Goal: Use online tool/utility: Use online tool/utility

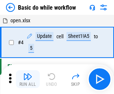
click at [28, 79] on img "button" at bounding box center [27, 76] width 9 height 9
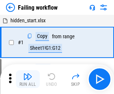
click at [28, 79] on img "button" at bounding box center [27, 76] width 9 height 9
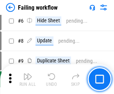
scroll to position [158, 0]
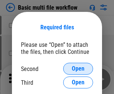
click at [78, 69] on span "Open" at bounding box center [78, 69] width 13 height 6
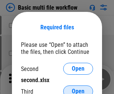
click at [78, 89] on span "Open" at bounding box center [78, 92] width 13 height 6
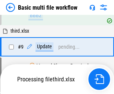
scroll to position [259, 0]
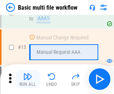
click at [28, 79] on img "button" at bounding box center [27, 76] width 9 height 9
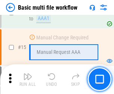
scroll to position [496, 0]
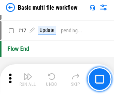
click at [28, 79] on img "button" at bounding box center [27, 76] width 9 height 9
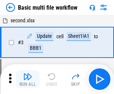
click at [28, 79] on img "button" at bounding box center [27, 76] width 9 height 9
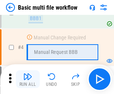
click at [28, 79] on img "button" at bounding box center [27, 76] width 9 height 9
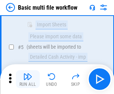
click at [28, 79] on img "button" at bounding box center [27, 76] width 9 height 9
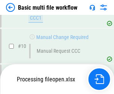
scroll to position [349, 0]
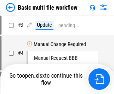
scroll to position [30, 0]
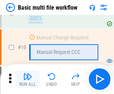
click at [28, 79] on img "button" at bounding box center [27, 76] width 9 height 9
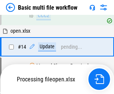
scroll to position [390, 0]
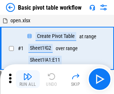
click at [28, 79] on img "button" at bounding box center [27, 76] width 9 height 9
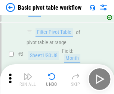
scroll to position [178, 0]
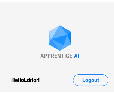
scroll to position [3, 0]
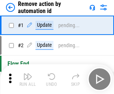
click at [28, 79] on img "button" at bounding box center [27, 76] width 9 height 9
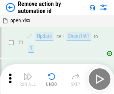
scroll to position [28, 0]
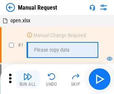
click at [28, 79] on img "button" at bounding box center [27, 76] width 9 height 9
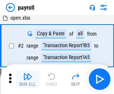
click at [28, 79] on img "button" at bounding box center [27, 76] width 9 height 9
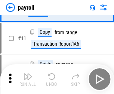
scroll to position [54, 0]
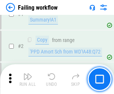
scroll to position [120, 0]
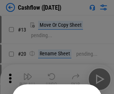
scroll to position [73, 0]
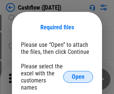
click at [78, 74] on span "Open" at bounding box center [78, 77] width 13 height 6
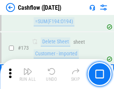
scroll to position [788, 0]
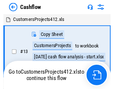
scroll to position [9, 0]
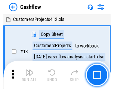
scroll to position [9, 0]
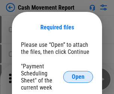
click at [78, 77] on span "Open" at bounding box center [78, 77] width 13 height 6
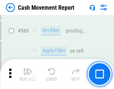
scroll to position [3413, 0]
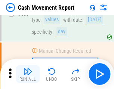
click at [28, 74] on img "button" at bounding box center [27, 71] width 9 height 9
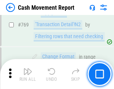
scroll to position [4139, 0]
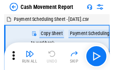
scroll to position [13, 0]
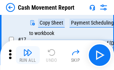
click at [28, 55] on img "button" at bounding box center [27, 52] width 9 height 9
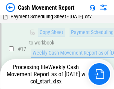
scroll to position [117, 0]
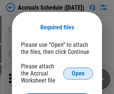
click at [78, 73] on span "Open" at bounding box center [78, 74] width 13 height 6
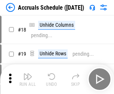
scroll to position [72, 0]
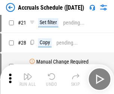
click at [28, 79] on img "button" at bounding box center [27, 76] width 9 height 9
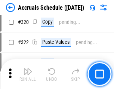
scroll to position [1385, 0]
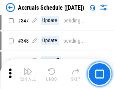
click at [28, 74] on img "button" at bounding box center [27, 71] width 9 height 9
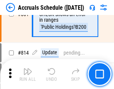
scroll to position [3287, 0]
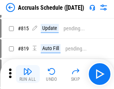
click at [28, 74] on img "button" at bounding box center [27, 71] width 9 height 9
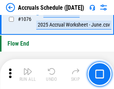
scroll to position [4461, 0]
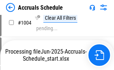
scroll to position [3826, 0]
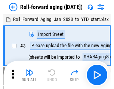
scroll to position [1, 0]
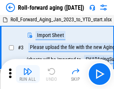
click at [28, 74] on img "button" at bounding box center [27, 71] width 9 height 9
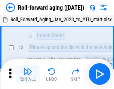
click at [28, 74] on img "button" at bounding box center [27, 71] width 9 height 9
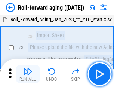
scroll to position [48, 0]
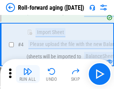
click at [28, 74] on img "button" at bounding box center [27, 71] width 9 height 9
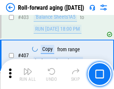
scroll to position [2583, 0]
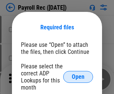
click at [78, 77] on span "Open" at bounding box center [78, 77] width 13 height 6
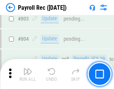
scroll to position [4732, 0]
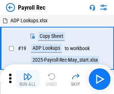
click at [28, 79] on img "button" at bounding box center [27, 76] width 9 height 9
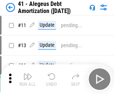
click at [28, 79] on img "button" at bounding box center [27, 76] width 9 height 9
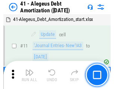
scroll to position [92, 0]
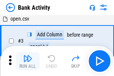
click at [28, 61] on img "button" at bounding box center [27, 58] width 9 height 9
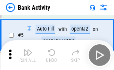
scroll to position [39, 0]
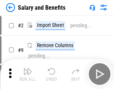
click at [28, 74] on img "button" at bounding box center [27, 71] width 9 height 9
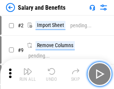
scroll to position [10, 0]
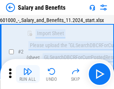
click at [28, 74] on img "button" at bounding box center [27, 71] width 9 height 9
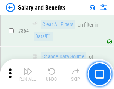
scroll to position [3507, 0]
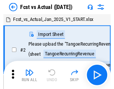
scroll to position [10, 0]
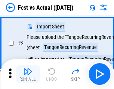
click at [28, 74] on img "button" at bounding box center [27, 71] width 9 height 9
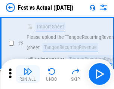
click at [28, 74] on img "button" at bounding box center [27, 71] width 9 height 9
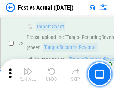
scroll to position [70, 0]
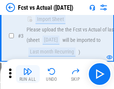
click at [28, 74] on img "button" at bounding box center [27, 71] width 9 height 9
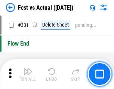
scroll to position [3565, 0]
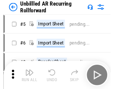
scroll to position [16, 0]
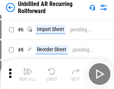
click at [28, 74] on img "button" at bounding box center [27, 71] width 9 height 9
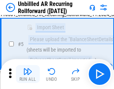
click at [28, 74] on img "button" at bounding box center [27, 71] width 9 height 9
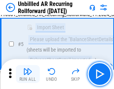
scroll to position [70, 0]
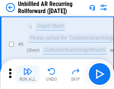
click at [28, 74] on img "button" at bounding box center [27, 71] width 9 height 9
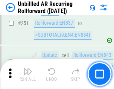
scroll to position [2530, 0]
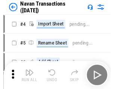
scroll to position [12, 0]
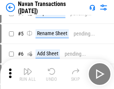
click at [28, 74] on img "button" at bounding box center [27, 71] width 9 height 9
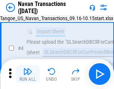
click at [28, 74] on img "button" at bounding box center [27, 71] width 9 height 9
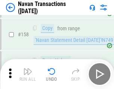
scroll to position [2415, 0]
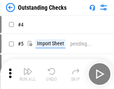
click at [28, 74] on img "button" at bounding box center [27, 71] width 9 height 9
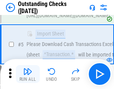
click at [28, 74] on img "button" at bounding box center [27, 71] width 9 height 9
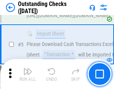
scroll to position [78, 0]
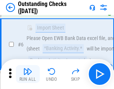
click at [28, 74] on img "button" at bounding box center [27, 71] width 9 height 9
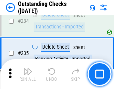
scroll to position [2262, 0]
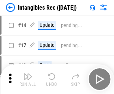
click at [28, 79] on img "button" at bounding box center [27, 76] width 9 height 9
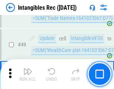
scroll to position [290, 0]
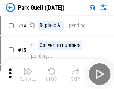
click at [28, 74] on img "button" at bounding box center [27, 71] width 9 height 9
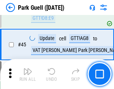
scroll to position [931, 0]
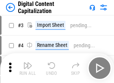
click at [28, 63] on img "button" at bounding box center [27, 65] width 9 height 9
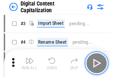
scroll to position [22, 0]
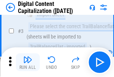
click at [28, 63] on img "button" at bounding box center [27, 59] width 9 height 9
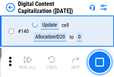
scroll to position [790, 0]
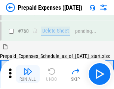
click at [28, 74] on img "button" at bounding box center [27, 71] width 9 height 9
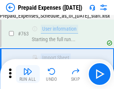
click at [28, 74] on img "button" at bounding box center [27, 71] width 9 height 9
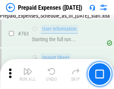
scroll to position [2108, 0]
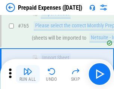
click at [28, 74] on img "button" at bounding box center [27, 71] width 9 height 9
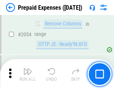
scroll to position [7785, 0]
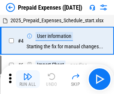
click at [28, 79] on img "button" at bounding box center [27, 76] width 9 height 9
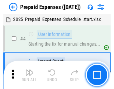
scroll to position [33, 0]
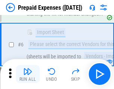
click at [28, 74] on img "button" at bounding box center [27, 71] width 9 height 9
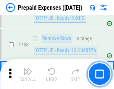
scroll to position [2654, 0]
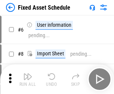
click at [28, 79] on img "button" at bounding box center [27, 76] width 9 height 9
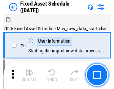
scroll to position [40, 0]
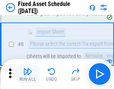
click at [28, 74] on img "button" at bounding box center [27, 71] width 9 height 9
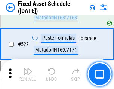
scroll to position [2589, 0]
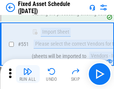
click at [28, 74] on img "button" at bounding box center [27, 71] width 9 height 9
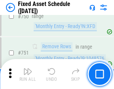
scroll to position [3631, 0]
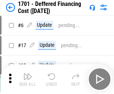
click at [28, 79] on img "button" at bounding box center [27, 76] width 9 height 9
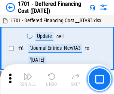
scroll to position [89, 0]
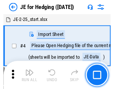
scroll to position [1, 0]
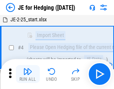
click at [28, 74] on img "button" at bounding box center [27, 71] width 9 height 9
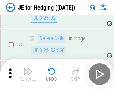
scroll to position [482, 0]
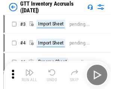
scroll to position [1, 0]
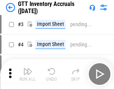
click at [28, 74] on img "button" at bounding box center [27, 71] width 9 height 9
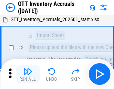
click at [28, 74] on img "button" at bounding box center [27, 71] width 9 height 9
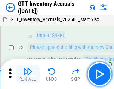
scroll to position [48, 0]
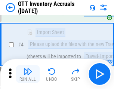
click at [28, 74] on img "button" at bounding box center [27, 71] width 9 height 9
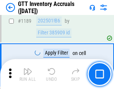
scroll to position [6082, 0]
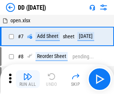
click at [28, 79] on img "button" at bounding box center [27, 76] width 9 height 9
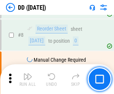
scroll to position [72, 0]
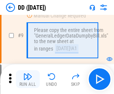
click at [28, 79] on img "button" at bounding box center [27, 76] width 9 height 9
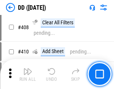
scroll to position [3332, 0]
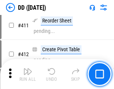
click at [28, 74] on img "button" at bounding box center [27, 71] width 9 height 9
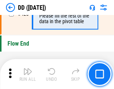
scroll to position [3565, 0]
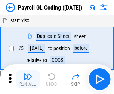
click at [28, 79] on img "button" at bounding box center [27, 76] width 9 height 9
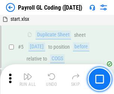
scroll to position [89, 0]
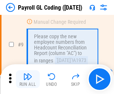
click at [28, 79] on img "button" at bounding box center [27, 76] width 9 height 9
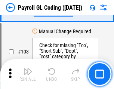
scroll to position [1747, 0]
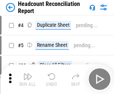
click at [28, 79] on img "button" at bounding box center [27, 76] width 9 height 9
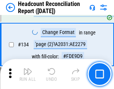
scroll to position [895, 0]
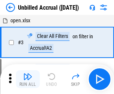
click at [28, 79] on img "button" at bounding box center [27, 76] width 9 height 9
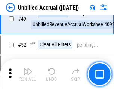
scroll to position [676, 0]
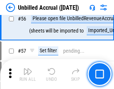
click at [28, 74] on img "button" at bounding box center [27, 71] width 9 height 9
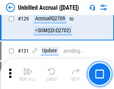
scroll to position [2218, 0]
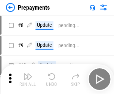
click at [28, 79] on img "button" at bounding box center [27, 76] width 9 height 9
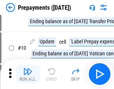
scroll to position [47, 0]
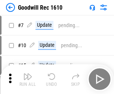
click at [28, 79] on img "button" at bounding box center [27, 76] width 9 height 9
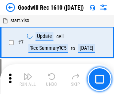
scroll to position [127, 0]
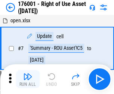
click at [28, 79] on img "button" at bounding box center [27, 76] width 9 height 9
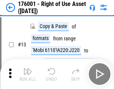
scroll to position [48, 0]
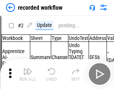
click at [28, 74] on img "button" at bounding box center [27, 71] width 9 height 9
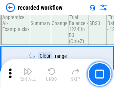
scroll to position [2328, 0]
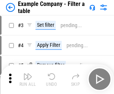
click at [28, 79] on img "button" at bounding box center [27, 76] width 9 height 9
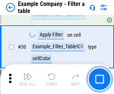
scroll to position [682, 0]
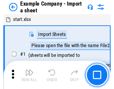
scroll to position [12, 0]
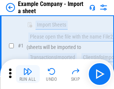
click at [28, 74] on img "button" at bounding box center [27, 71] width 9 height 9
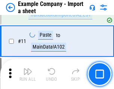
scroll to position [165, 0]
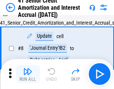
click at [28, 74] on img "button" at bounding box center [27, 71] width 9 height 9
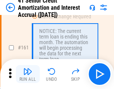
click at [28, 74] on img "button" at bounding box center [27, 71] width 9 height 9
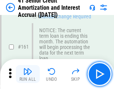
scroll to position [797, 0]
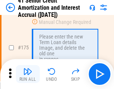
click at [28, 74] on img "button" at bounding box center [27, 71] width 9 height 9
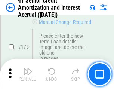
scroll to position [872, 0]
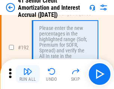
click at [28, 74] on img "button" at bounding box center [27, 71] width 9 height 9
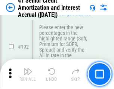
scroll to position [950, 0]
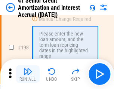
click at [28, 74] on img "button" at bounding box center [27, 71] width 9 height 9
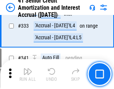
scroll to position [1903, 0]
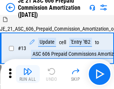
click at [28, 74] on img "button" at bounding box center [27, 71] width 9 height 9
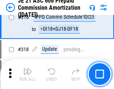
scroll to position [1391, 0]
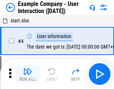
click at [28, 74] on img "button" at bounding box center [27, 71] width 9 height 9
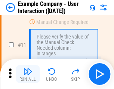
click at [28, 74] on img "button" at bounding box center [27, 71] width 9 height 9
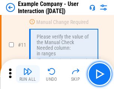
scroll to position [161, 0]
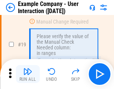
click at [28, 74] on img "button" at bounding box center [27, 71] width 9 height 9
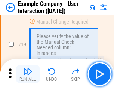
click at [28, 74] on img "button" at bounding box center [27, 71] width 9 height 9
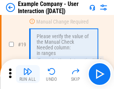
click at [28, 74] on img "button" at bounding box center [27, 71] width 9 height 9
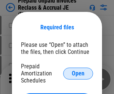
click at [78, 73] on span "Open" at bounding box center [78, 74] width 13 height 6
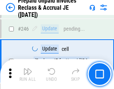
scroll to position [1006, 0]
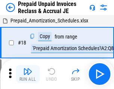
click at [28, 74] on img "button" at bounding box center [27, 71] width 9 height 9
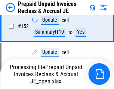
scroll to position [572, 0]
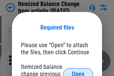
click at [78, 71] on span "Open" at bounding box center [78, 74] width 13 height 6
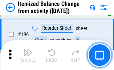
scroll to position [1433, 0]
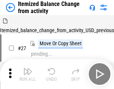
scroll to position [12, 0]
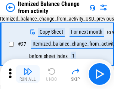
click at [28, 74] on img "button" at bounding box center [27, 71] width 9 height 9
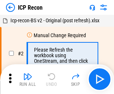
scroll to position [3, 0]
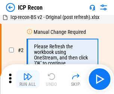
click at [28, 79] on img "button" at bounding box center [27, 76] width 9 height 9
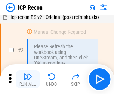
click at [28, 79] on img "button" at bounding box center [27, 76] width 9 height 9
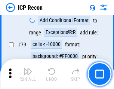
scroll to position [730, 0]
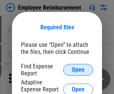
click at [78, 70] on span "Open" at bounding box center [78, 70] width 13 height 6
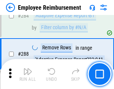
scroll to position [2024, 0]
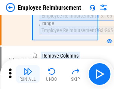
click at [28, 74] on img "button" at bounding box center [27, 71] width 9 height 9
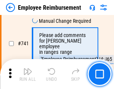
scroll to position [5225, 0]
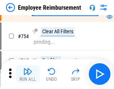
click at [28, 74] on img "button" at bounding box center [27, 71] width 9 height 9
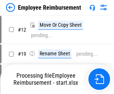
scroll to position [25, 0]
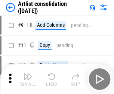
click at [28, 79] on img "button" at bounding box center [27, 76] width 9 height 9
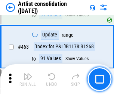
scroll to position [3261, 0]
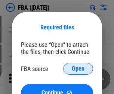
click at [78, 69] on span "Open" at bounding box center [78, 69] width 13 height 6
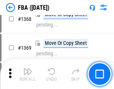
scroll to position [7999, 0]
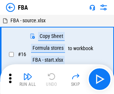
scroll to position [7, 0]
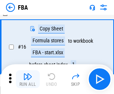
click at [28, 79] on img "button" at bounding box center [27, 76] width 9 height 9
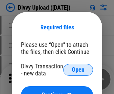
click at [78, 70] on span "Open" at bounding box center [78, 70] width 13 height 6
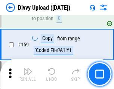
scroll to position [771, 0]
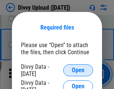
click at [78, 70] on span "Open" at bounding box center [78, 70] width 13 height 6
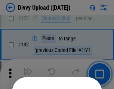
scroll to position [836, 0]
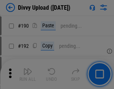
scroll to position [940, 0]
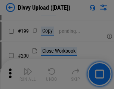
scroll to position [1083, 0]
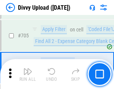
scroll to position [5095, 0]
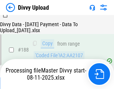
scroll to position [877, 0]
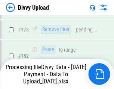
scroll to position [833, 0]
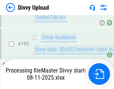
scroll to position [1041, 0]
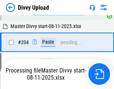
scroll to position [1243, 0]
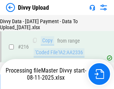
scroll to position [1534, 0]
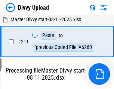
scroll to position [1490, 0]
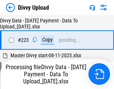
scroll to position [1698, 0]
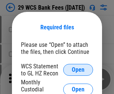
click at [78, 70] on span "Open" at bounding box center [78, 70] width 13 height 6
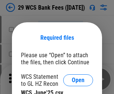
scroll to position [10, 0]
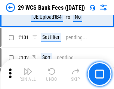
scroll to position [726, 0]
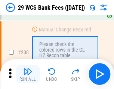
click at [28, 74] on img "button" at bounding box center [27, 71] width 9 height 9
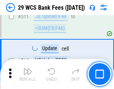
scroll to position [3747, 0]
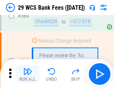
click at [28, 74] on img "button" at bounding box center [27, 71] width 9 height 9
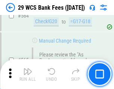
scroll to position [4028, 0]
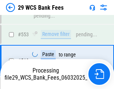
scroll to position [4019, 0]
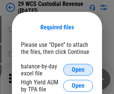
click at [78, 70] on span "Open" at bounding box center [78, 70] width 13 height 6
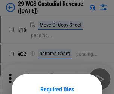
scroll to position [62, 0]
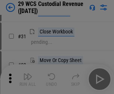
scroll to position [160, 0]
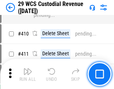
scroll to position [3450, 0]
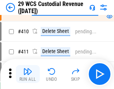
click at [28, 74] on img "button" at bounding box center [27, 71] width 9 height 9
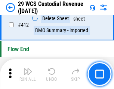
scroll to position [3557, 0]
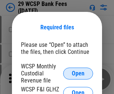
click at [78, 73] on span "Open" at bounding box center [78, 74] width 13 height 6
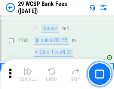
scroll to position [3753, 0]
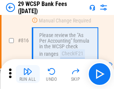
click at [28, 74] on img "button" at bounding box center [27, 71] width 9 height 9
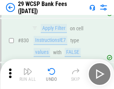
scroll to position [4725, 0]
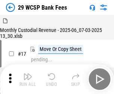
click at [28, 74] on img "button" at bounding box center [27, 76] width 9 height 9
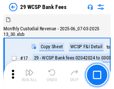
scroll to position [18, 0]
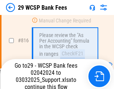
scroll to position [4580, 0]
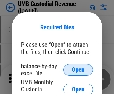
click at [78, 70] on span "Open" at bounding box center [78, 70] width 13 height 6
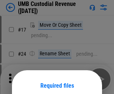
scroll to position [58, 0]
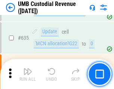
scroll to position [3898, 0]
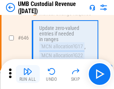
click at [28, 74] on img "button" at bounding box center [27, 71] width 9 height 9
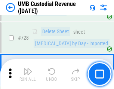
scroll to position [4594, 0]
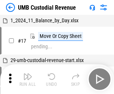
scroll to position [6, 0]
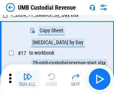
click at [28, 79] on img "button" at bounding box center [27, 76] width 9 height 9
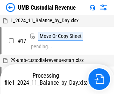
scroll to position [6, 0]
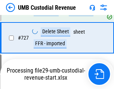
scroll to position [4577, 0]
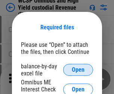
click at [78, 70] on span "Open" at bounding box center [78, 70] width 13 height 6
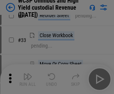
scroll to position [170, 0]
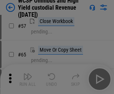
scroll to position [325, 0]
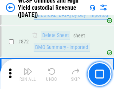
scroll to position [6303, 0]
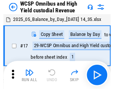
scroll to position [4, 0]
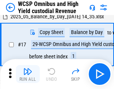
click at [28, 74] on img "button" at bounding box center [27, 71] width 9 height 9
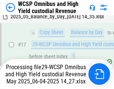
scroll to position [155, 0]
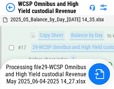
scroll to position [155, 0]
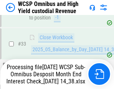
scroll to position [331, 0]
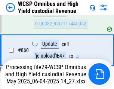
scroll to position [6222, 0]
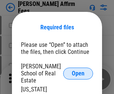
click at [78, 71] on span "Open" at bounding box center [78, 74] width 13 height 6
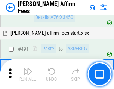
scroll to position [2025, 0]
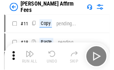
scroll to position [7, 0]
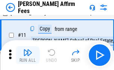
click at [28, 55] on img "button" at bounding box center [27, 52] width 9 height 9
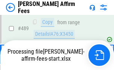
scroll to position [1953, 0]
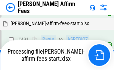
scroll to position [1996, 0]
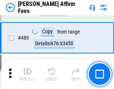
scroll to position [1944, 0]
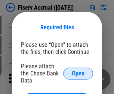
click at [78, 71] on span "Open" at bounding box center [78, 74] width 13 height 6
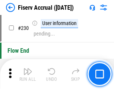
scroll to position [2360, 0]
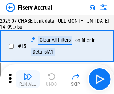
click at [28, 79] on img "button" at bounding box center [27, 76] width 9 height 9
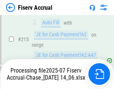
scroll to position [2260, 0]
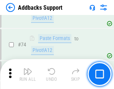
scroll to position [542, 0]
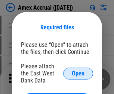
click at [78, 73] on span "Open" at bounding box center [78, 74] width 13 height 6
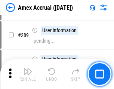
scroll to position [2039, 0]
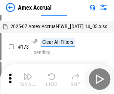
click at [28, 79] on img "button" at bounding box center [27, 76] width 9 height 9
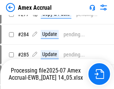
scroll to position [2311, 0]
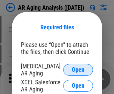
click at [78, 69] on span "Open" at bounding box center [78, 70] width 13 height 6
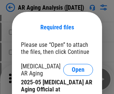
scroll to position [224, 0]
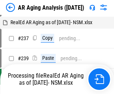
scroll to position [7, 0]
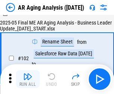
click at [28, 79] on img "button" at bounding box center [27, 76] width 9 height 9
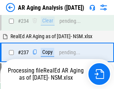
scroll to position [1154, 0]
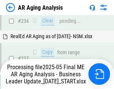
scroll to position [1146, 0]
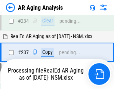
scroll to position [1146, 0]
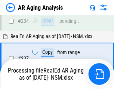
scroll to position [1177, 0]
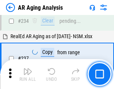
scroll to position [1146, 0]
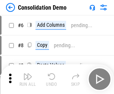
click at [28, 79] on img "button" at bounding box center [27, 76] width 9 height 9
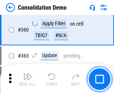
scroll to position [2496, 0]
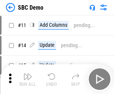
click at [28, 79] on img "button" at bounding box center [27, 76] width 9 height 9
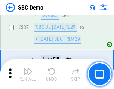
scroll to position [1959, 0]
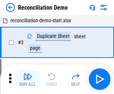
click at [28, 79] on img "button" at bounding box center [27, 76] width 9 height 9
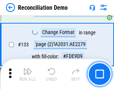
scroll to position [884, 0]
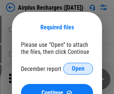
click at [78, 69] on span "Open" at bounding box center [78, 69] width 13 height 6
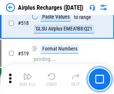
scroll to position [3205, 0]
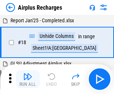
click at [28, 79] on img "button" at bounding box center [27, 76] width 9 height 9
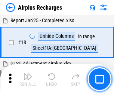
scroll to position [33, 0]
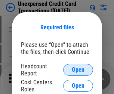
click at [78, 70] on span "Open" at bounding box center [78, 70] width 13 height 6
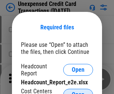
click at [78, 92] on span "Open" at bounding box center [78, 95] width 13 height 6
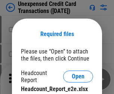
scroll to position [7, 0]
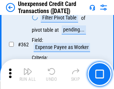
scroll to position [1915, 0]
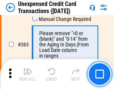
click at [28, 74] on img "button" at bounding box center [27, 71] width 9 height 9
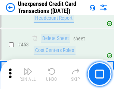
scroll to position [2540, 0]
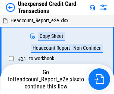
scroll to position [12, 0]
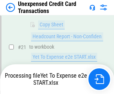
scroll to position [121, 0]
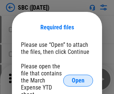
click at [78, 80] on span "Open" at bounding box center [78, 81] width 13 height 6
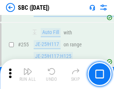
scroll to position [1455, 0]
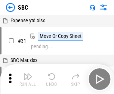
scroll to position [7, 0]
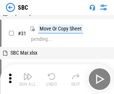
click at [28, 79] on img "button" at bounding box center [27, 76] width 9 height 9
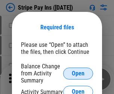
click at [78, 73] on span "Open" at bounding box center [78, 74] width 13 height 6
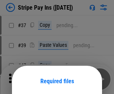
scroll to position [54, 0]
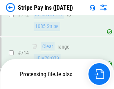
scroll to position [3861, 0]
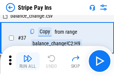
click at [28, 61] on img "button" at bounding box center [27, 58] width 9 height 9
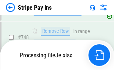
scroll to position [3845, 0]
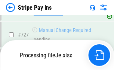
scroll to position [3845, 0]
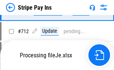
scroll to position [3845, 0]
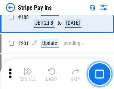
scroll to position [1061, 0]
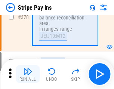
click at [28, 74] on img "button" at bounding box center [27, 71] width 9 height 9
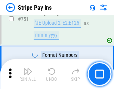
scroll to position [3835, 0]
